Goal: Task Accomplishment & Management: Use online tool/utility

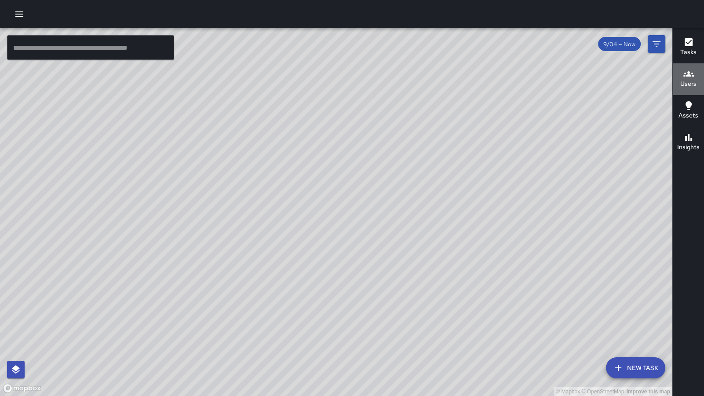
click at [691, 80] on h6 "Users" at bounding box center [688, 84] width 16 height 10
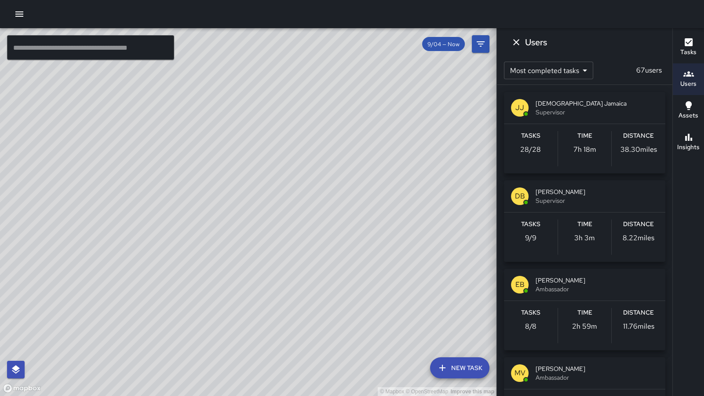
click at [617, 111] on span "Supervisor" at bounding box center [596, 112] width 123 height 9
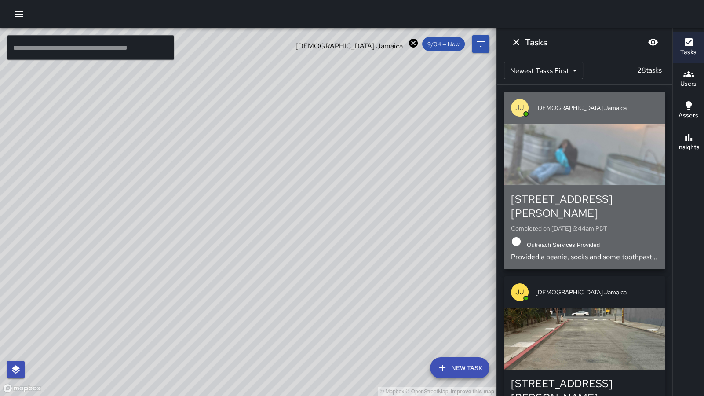
click at [636, 253] on p "Provided a beanie, socks and some toothpaste and toothbrush" at bounding box center [584, 256] width 147 height 11
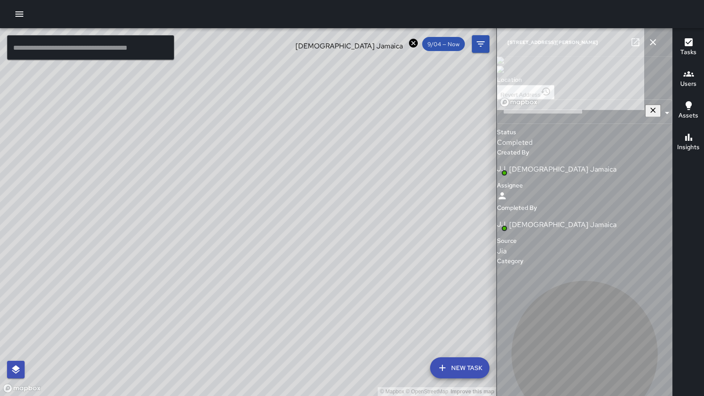
type input "**********"
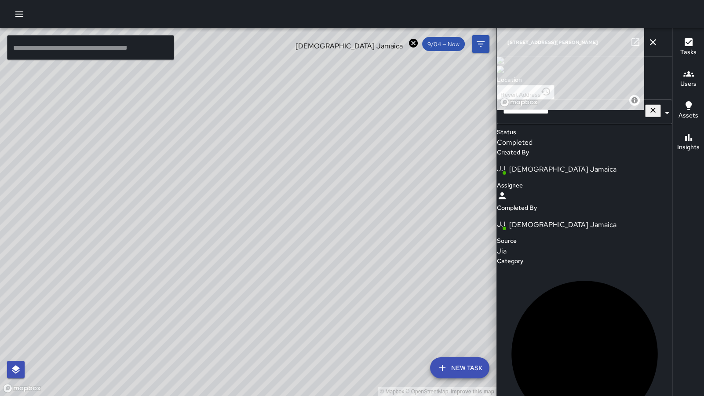
scroll to position [566, 0]
click at [652, 40] on icon "button" at bounding box center [653, 42] width 6 height 6
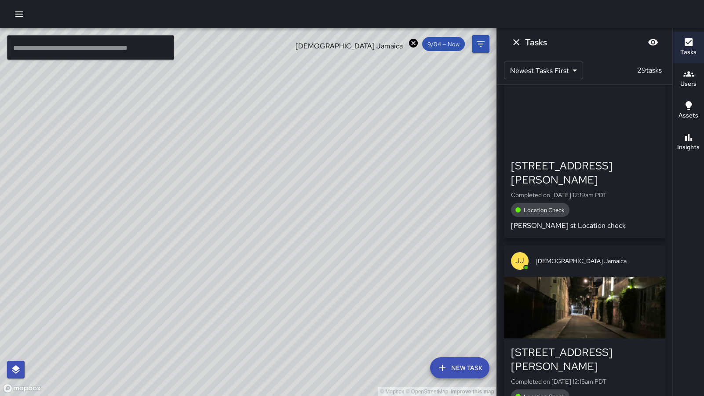
scroll to position [4900, 0]
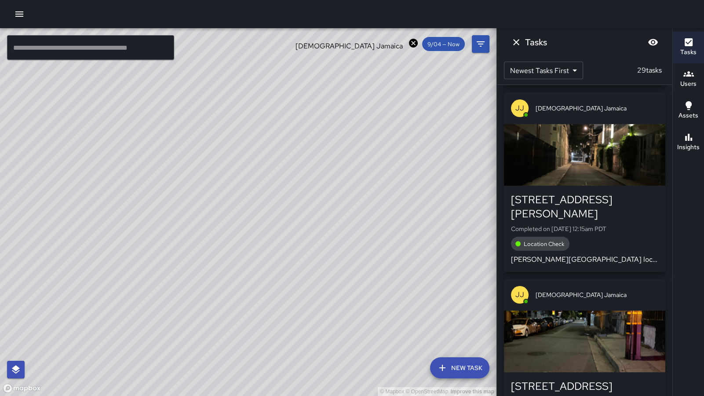
drag, startPoint x: 327, startPoint y: 309, endPoint x: 325, endPoint y: 290, distance: 19.4
click at [325, 290] on div "© Mapbox © OpenStreetMap Improve this map" at bounding box center [248, 211] width 496 height 367
drag, startPoint x: 443, startPoint y: 151, endPoint x: 365, endPoint y: 132, distance: 80.8
click at [365, 132] on div "© Mapbox © OpenStreetMap Improve this map" at bounding box center [248, 211] width 496 height 367
drag, startPoint x: 331, startPoint y: 138, endPoint x: 303, endPoint y: 193, distance: 61.3
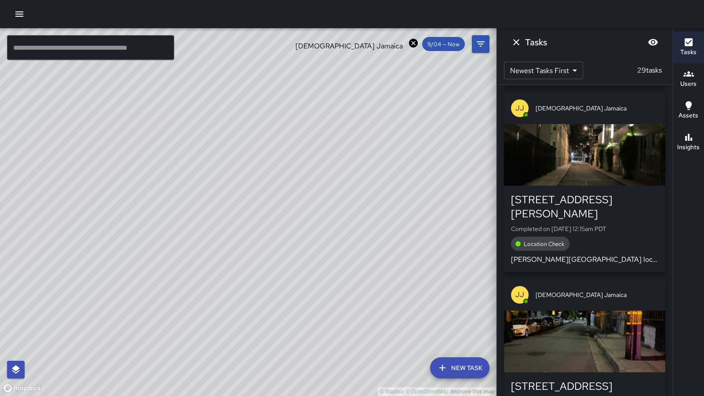
click at [303, 193] on div "© Mapbox © OpenStreetMap Improve this map" at bounding box center [248, 211] width 496 height 367
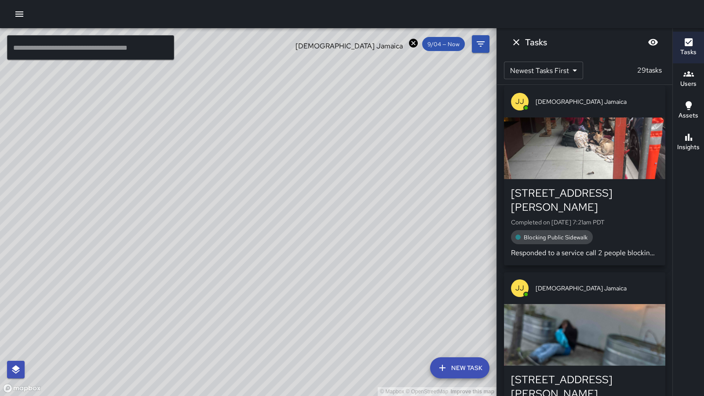
scroll to position [0, 0]
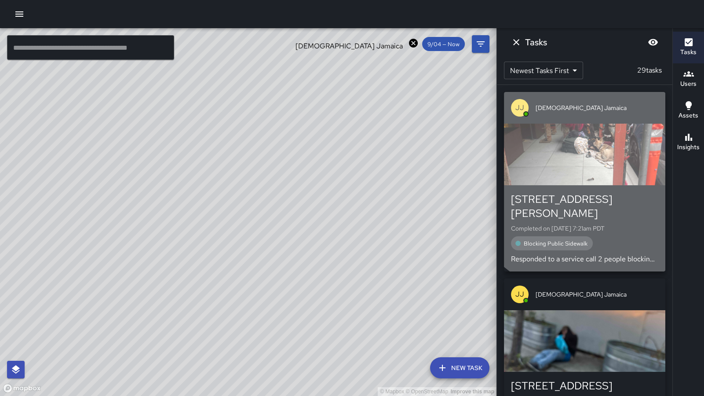
click at [595, 154] on div "button" at bounding box center [584, 154] width 161 height 62
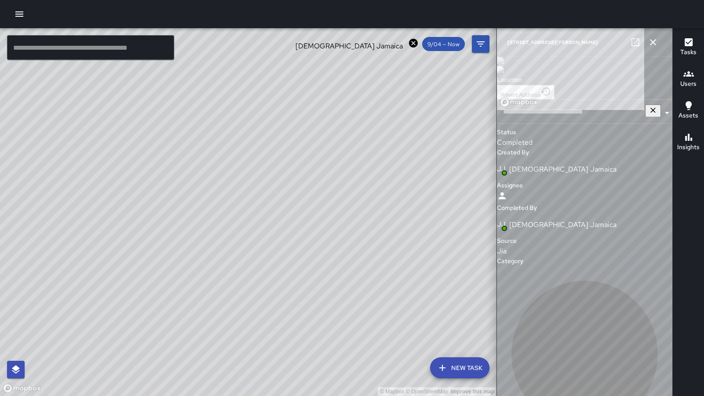
type input "**********"
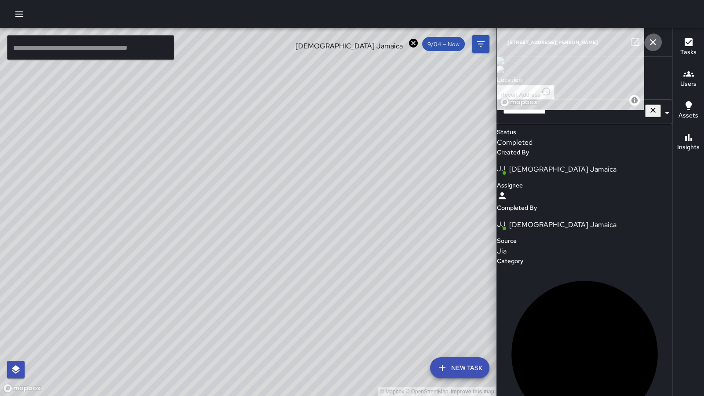
click at [650, 43] on icon "button" at bounding box center [653, 42] width 6 height 6
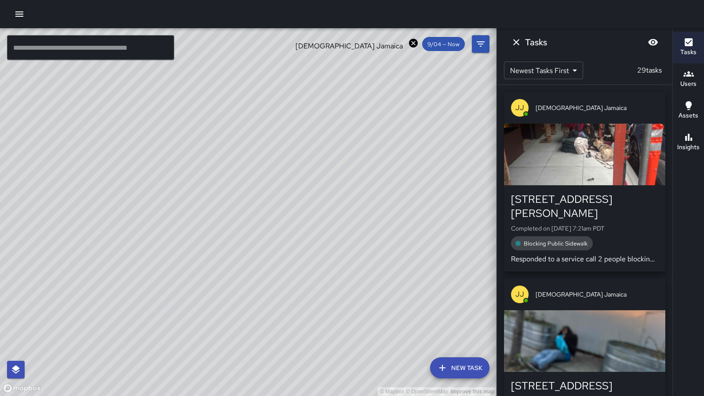
drag, startPoint x: 435, startPoint y: 218, endPoint x: 352, endPoint y: 275, distance: 100.7
click at [352, 275] on div "© Mapbox © OpenStreetMap Improve this map" at bounding box center [248, 211] width 496 height 367
click at [313, 243] on div "© Mapbox © OpenStreetMap Improve this map" at bounding box center [248, 211] width 496 height 367
click at [301, 242] on div "© Mapbox © OpenStreetMap Improve this map" at bounding box center [248, 211] width 496 height 367
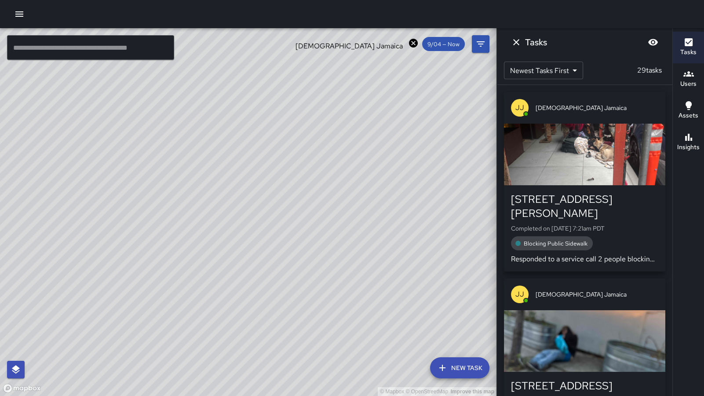
click at [301, 242] on div "© Mapbox © OpenStreetMap Improve this map" at bounding box center [248, 211] width 496 height 367
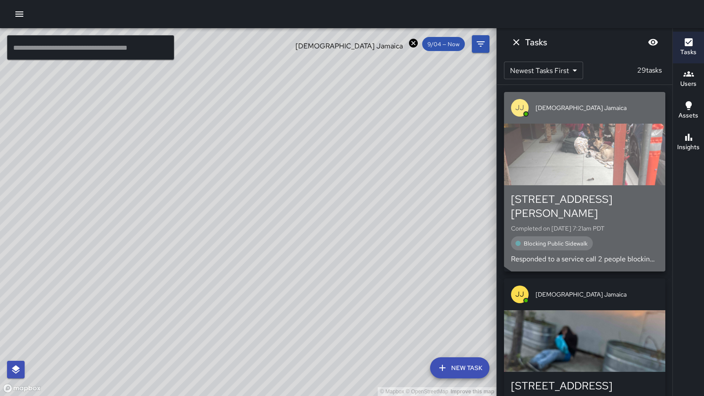
click at [598, 135] on div "button" at bounding box center [584, 154] width 161 height 62
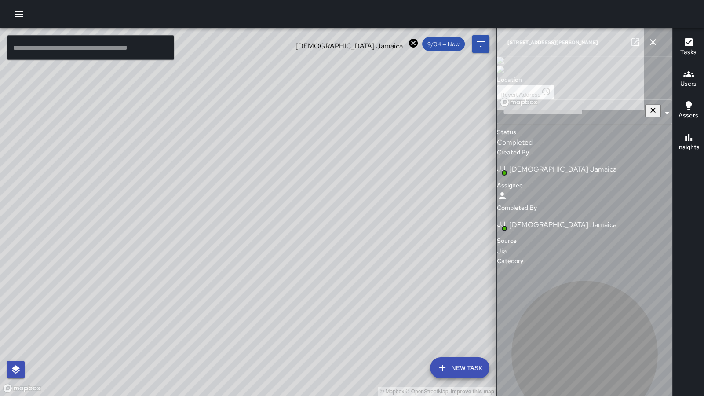
type input "**********"
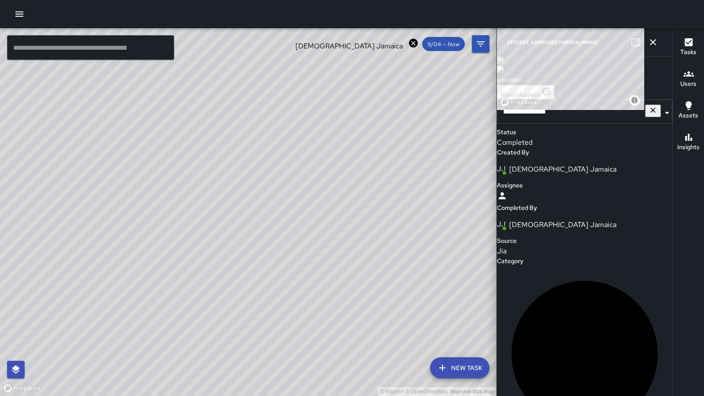
click at [363, 294] on div "© Mapbox © OpenStreetMap Improve this map" at bounding box center [248, 211] width 496 height 367
click at [647, 40] on icon "button" at bounding box center [652, 42] width 11 height 11
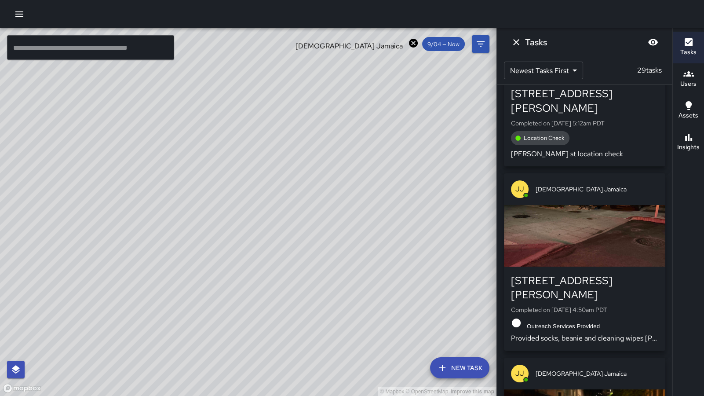
scroll to position [2157, 0]
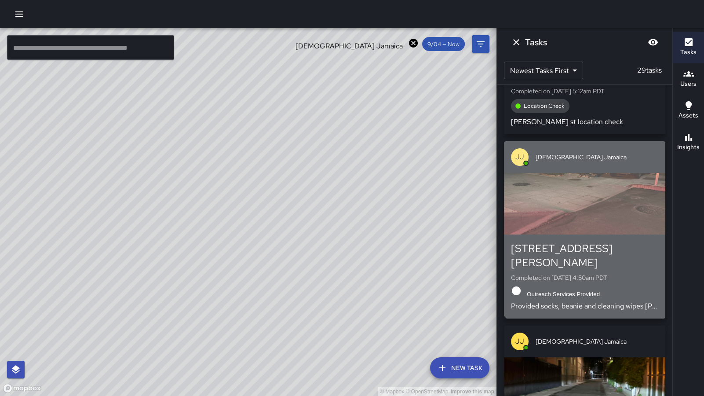
click at [617, 173] on div "button" at bounding box center [584, 204] width 161 height 62
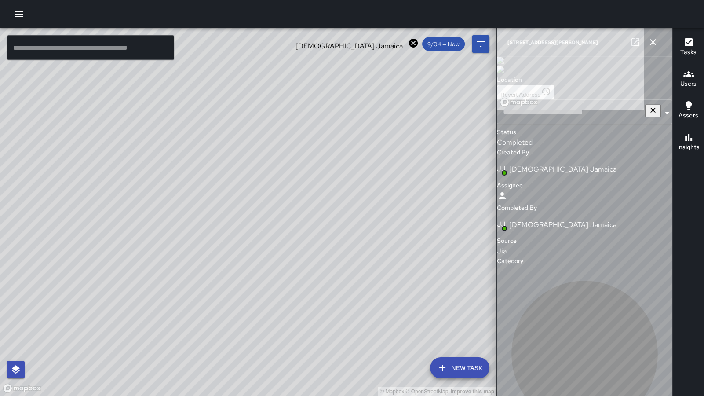
type input "**********"
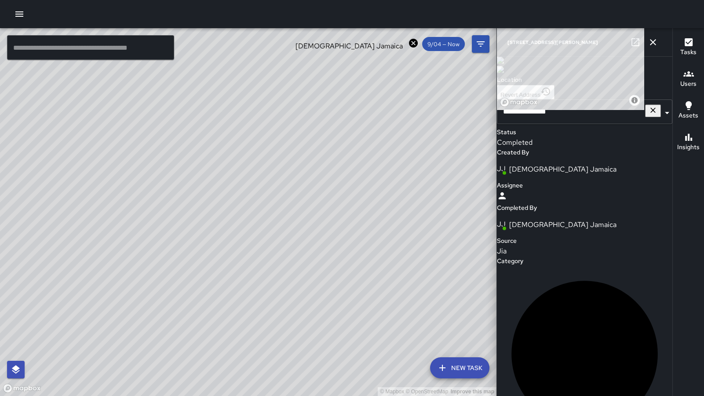
scroll to position [0, 0]
click at [653, 40] on icon "button" at bounding box center [653, 42] width 6 height 6
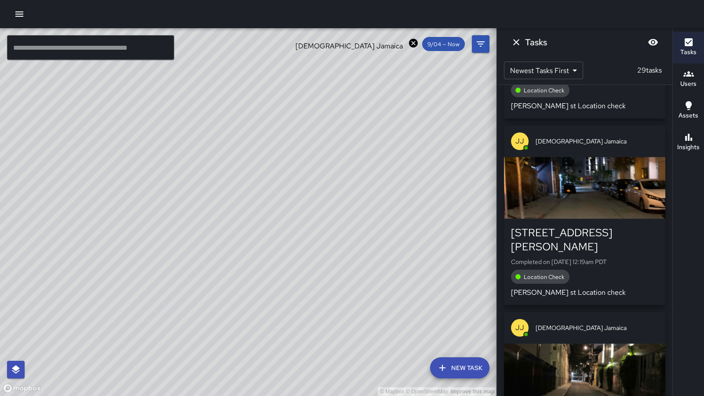
scroll to position [4900, 0]
